Goal: Navigation & Orientation: Understand site structure

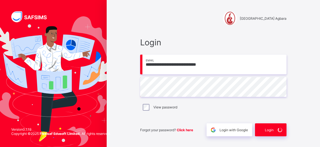
scroll to position [16, 0]
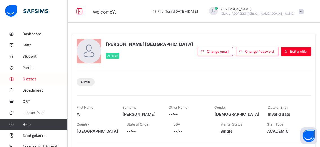
click at [37, 79] on span "Classes" at bounding box center [44, 78] width 45 height 4
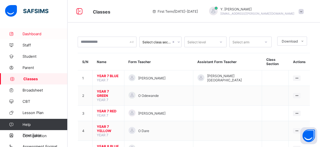
click at [33, 35] on span "Dashboard" at bounding box center [44, 33] width 45 height 4
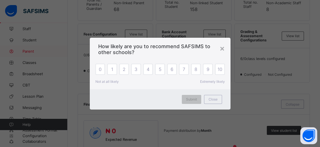
scroll to position [175, 0]
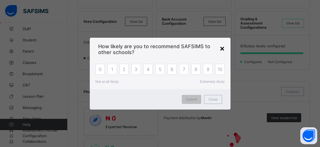
click at [223, 47] on div "×" at bounding box center [221, 48] width 5 height 10
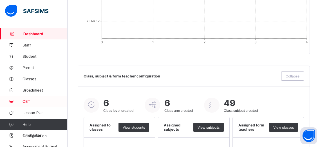
scroll to position [612, 0]
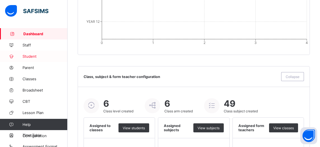
click at [32, 56] on span "Student" at bounding box center [44, 56] width 45 height 4
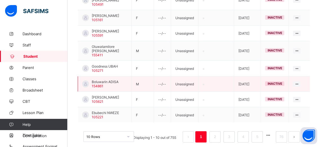
scroll to position [204, 0]
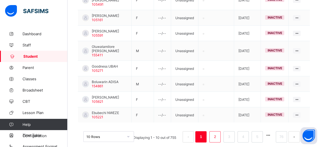
click at [217, 133] on link "2" at bounding box center [214, 136] width 5 height 7
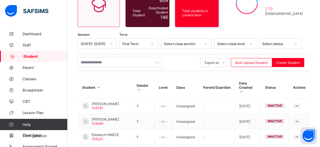
scroll to position [0, 0]
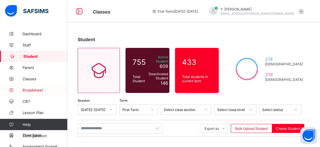
click at [33, 92] on span "Broadsheet" at bounding box center [44, 90] width 45 height 4
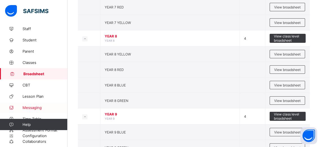
scroll to position [118, 0]
click at [62, 122] on link "Help" at bounding box center [33, 124] width 67 height 11
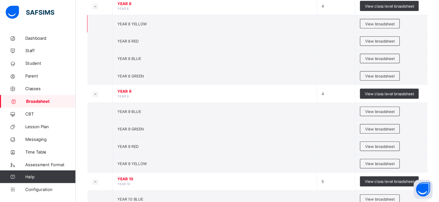
scroll to position [146, 0]
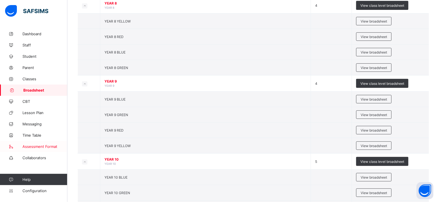
click at [48, 146] on span "Assessment Format" at bounding box center [44, 146] width 45 height 4
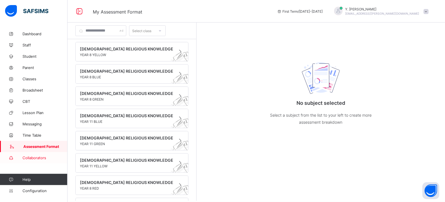
click at [37, 146] on span "Collaborators" at bounding box center [44, 157] width 45 height 4
